Goal: Check status: Check status

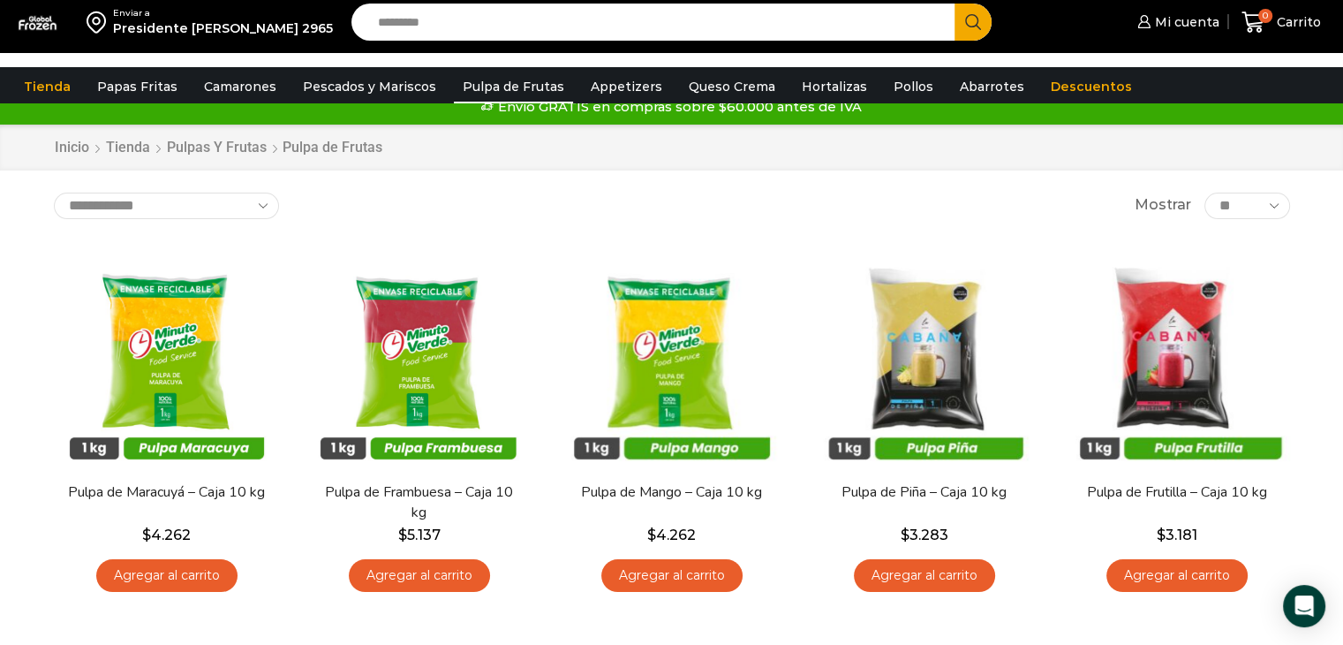
click at [1305, 53] on div "Enviar a Presidente errazuris 2965 Search input Search Mi cuenta" at bounding box center [671, 26] width 1343 height 53
click at [1176, 29] on span "Mi cuenta" at bounding box center [1185, 22] width 69 height 18
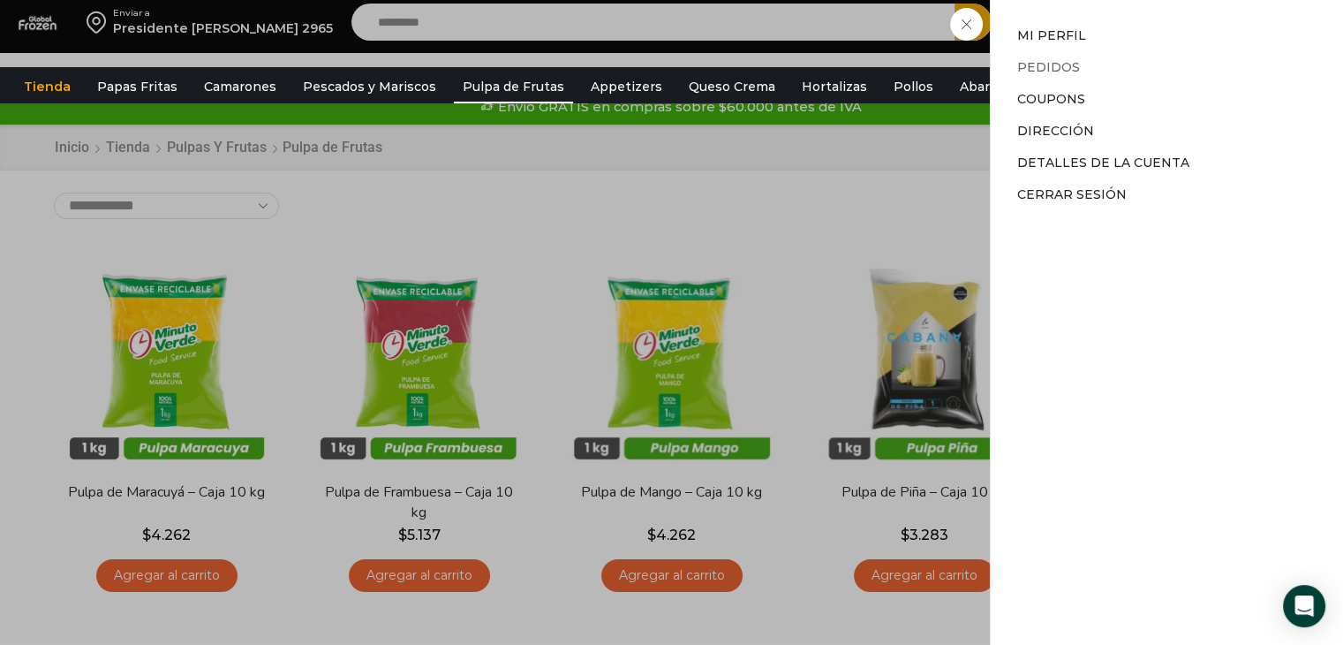
click at [1040, 64] on link "Pedidos" at bounding box center [1049, 67] width 63 height 16
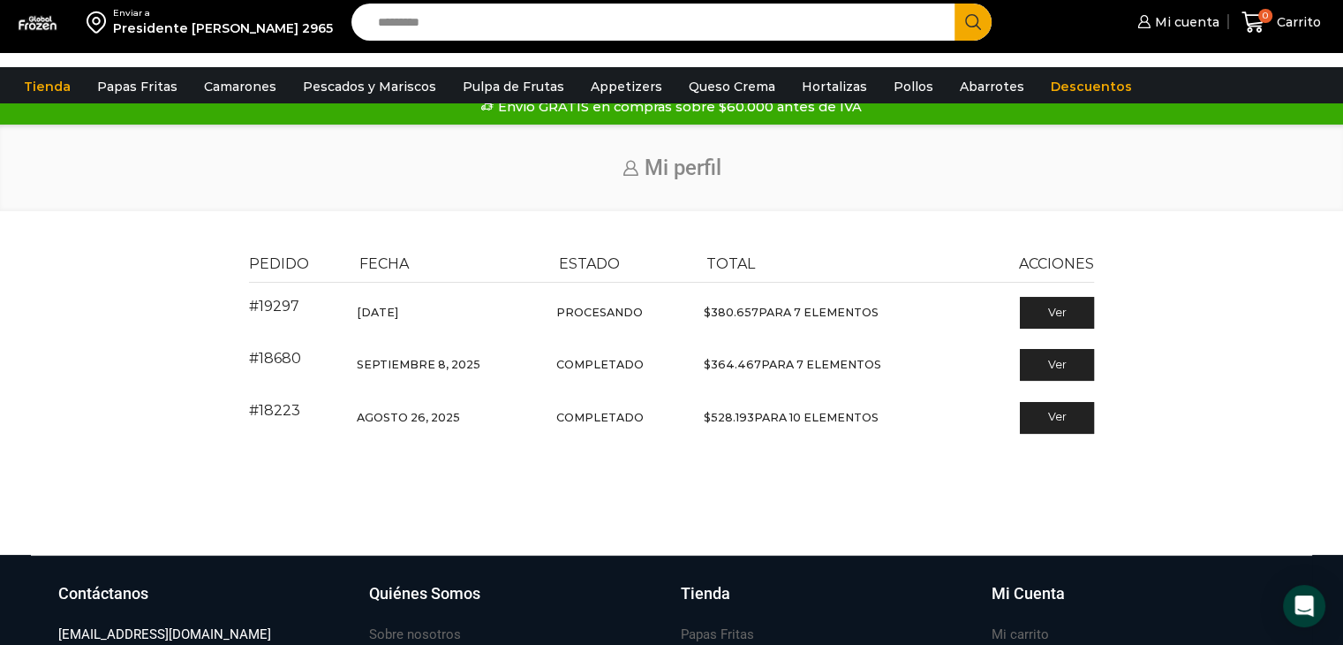
click at [1290, 324] on div "Pedido Fecha Estado Total Acciones #19297 Septiembre 24, 2025 Procesando $ 380.…" at bounding box center [672, 358] width 1308 height 232
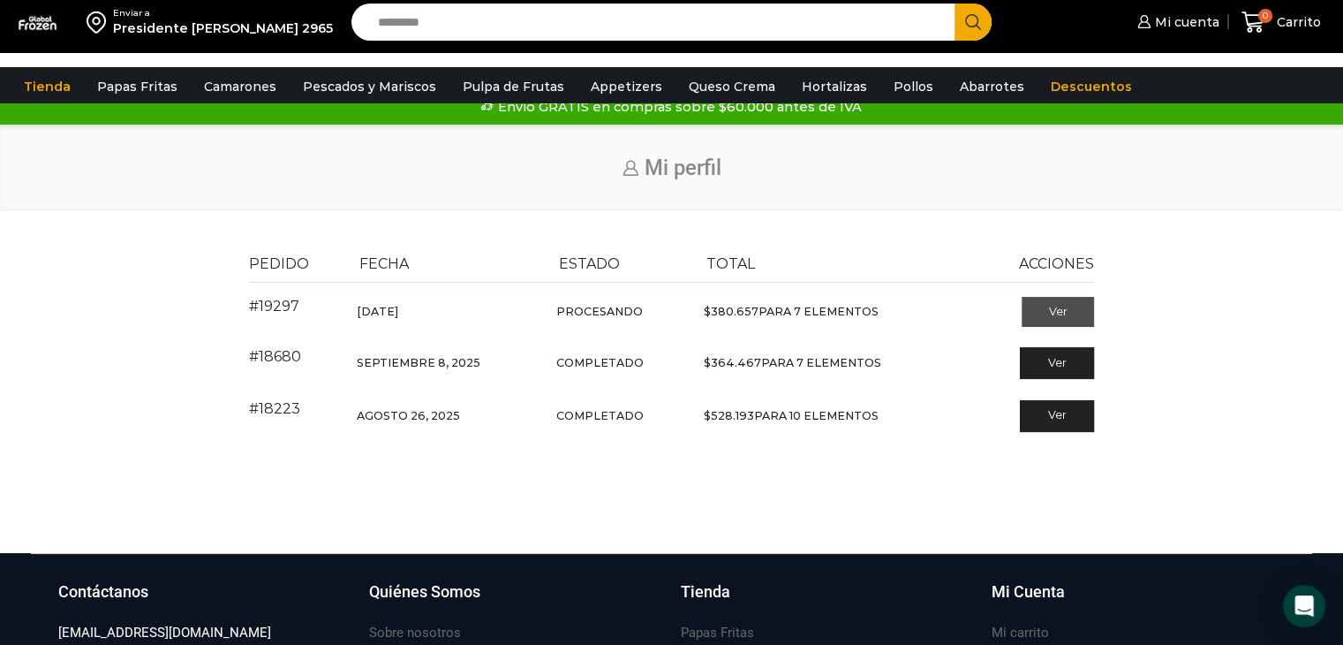
click at [1052, 325] on link "Ver" at bounding box center [1058, 312] width 73 height 30
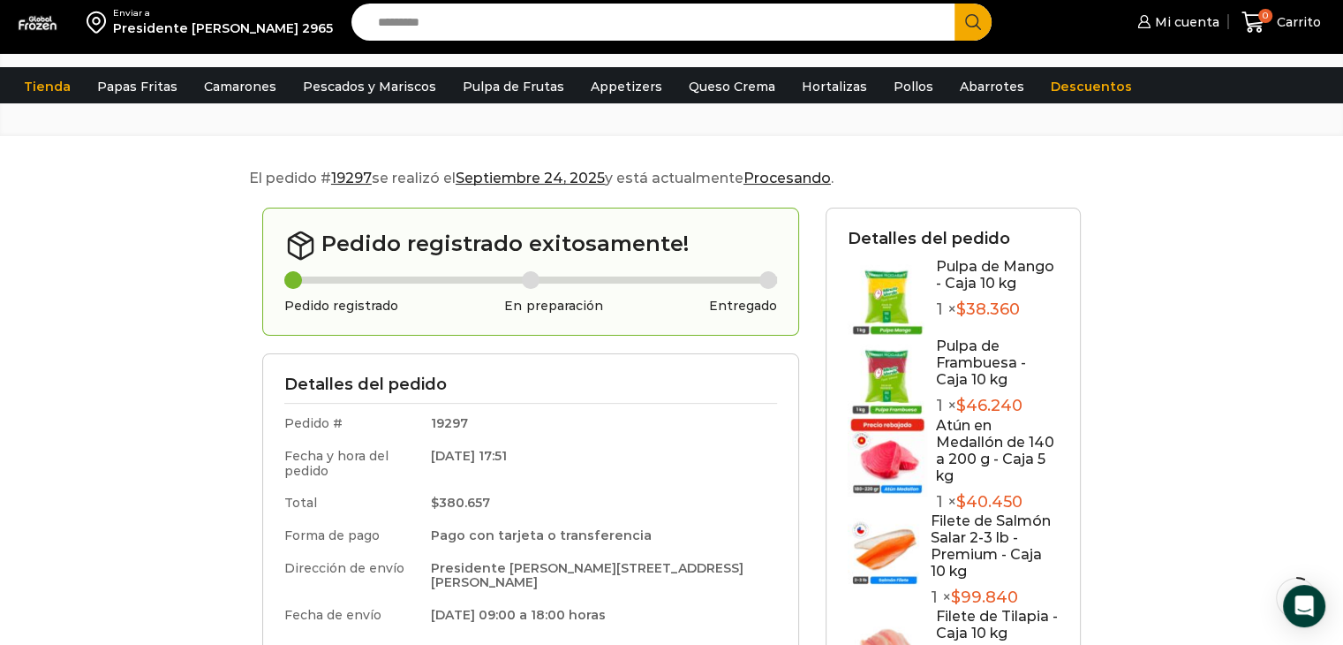
scroll to position [177, 0]
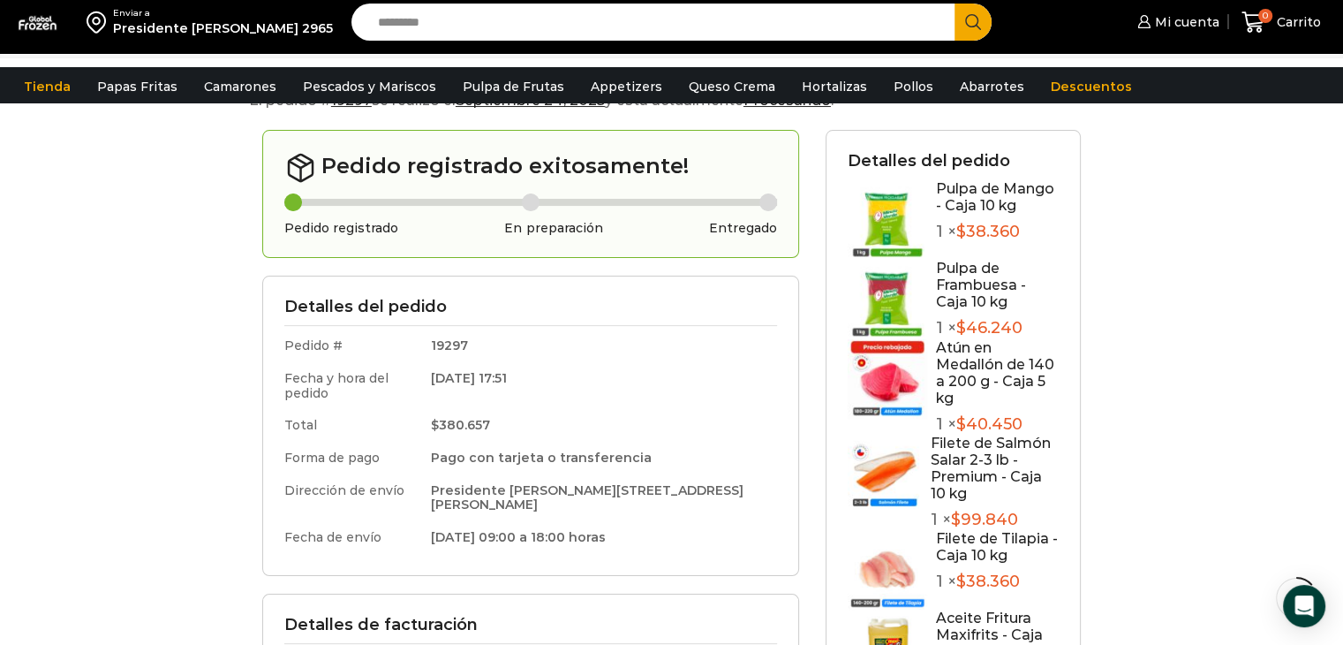
drag, startPoint x: 0, startPoint y: 372, endPoint x: 35, endPoint y: 375, distance: 35.5
click at [0, 372] on div "Enviar a Presidente errazuris 2965 Search input Search Mi cuenta" at bounding box center [671, 619] width 1343 height 1592
